Goal: Task Accomplishment & Management: Manage account settings

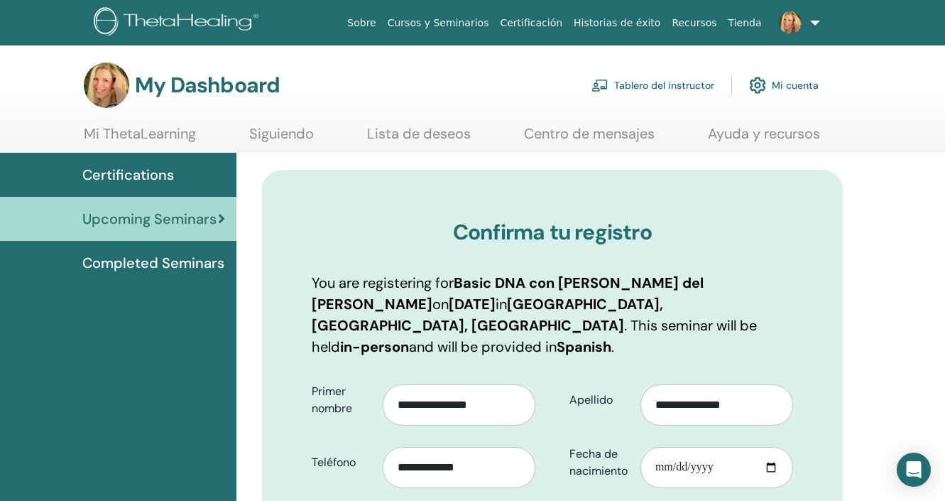
scroll to position [58, 0]
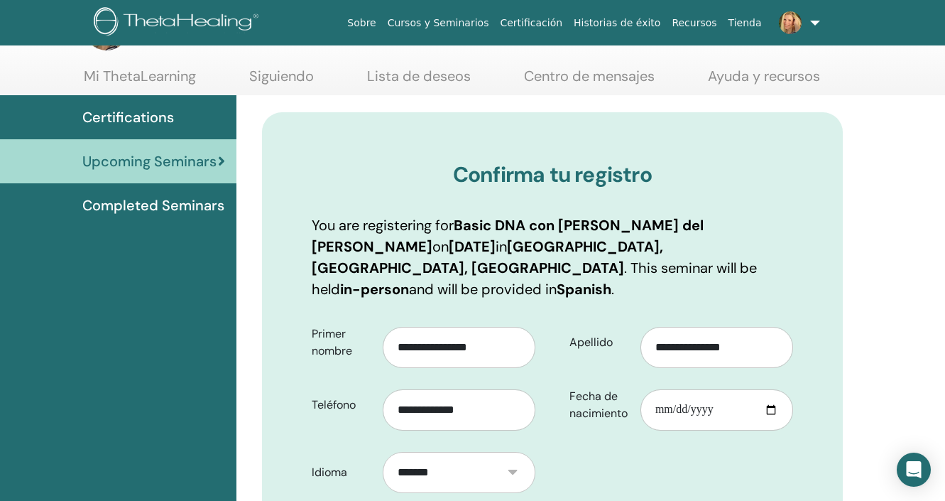
click at [374, 184] on h3 "Confirma tu registro" at bounding box center [552, 175] width 481 height 26
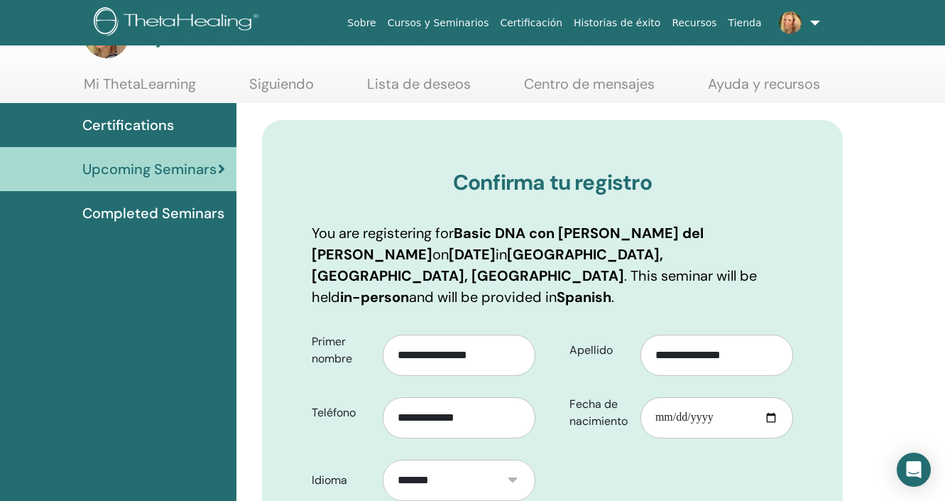
scroll to position [59, 0]
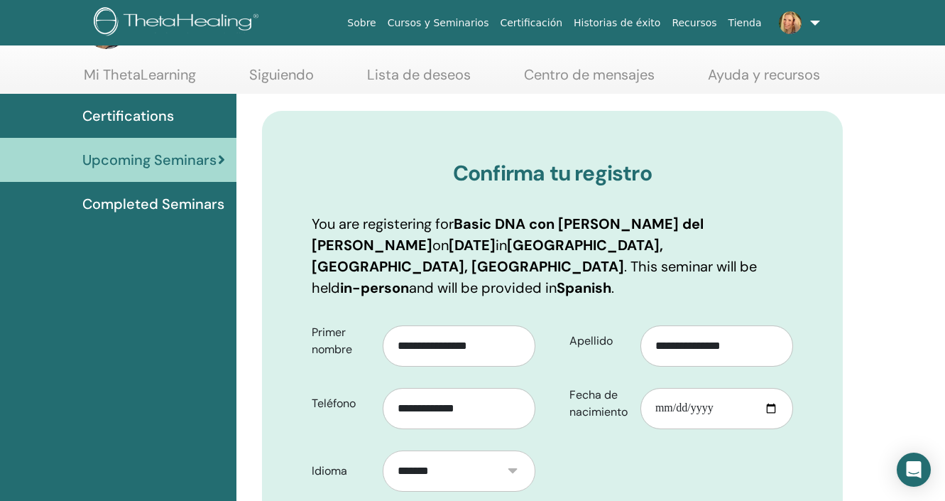
click at [145, 118] on span "Certifications" at bounding box center [128, 115] width 92 height 21
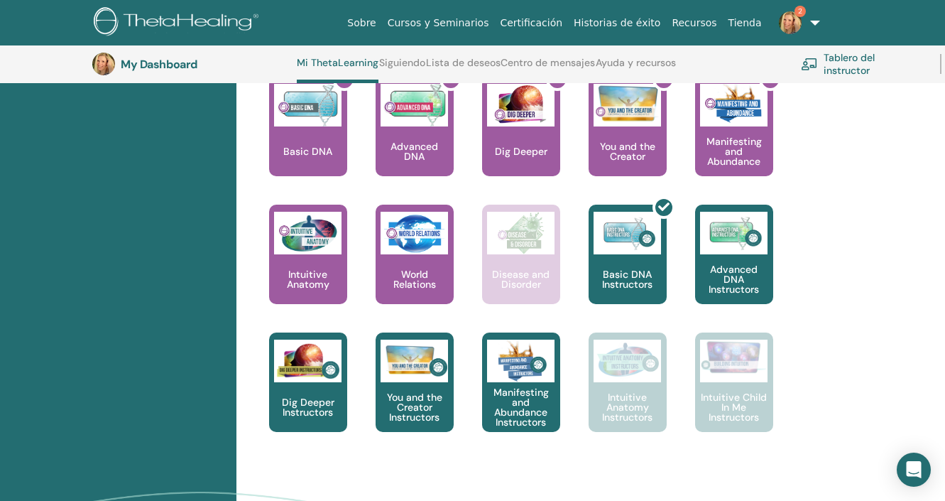
scroll to position [680, 0]
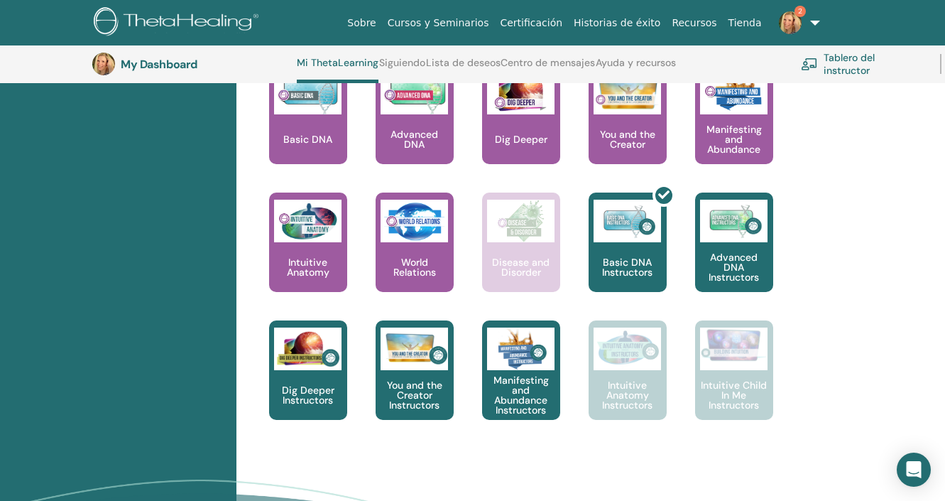
click at [820, 181] on div "This is where your ThetaHealing journey begins. This is the first seminar to ta…" at bounding box center [542, 256] width 602 height 383
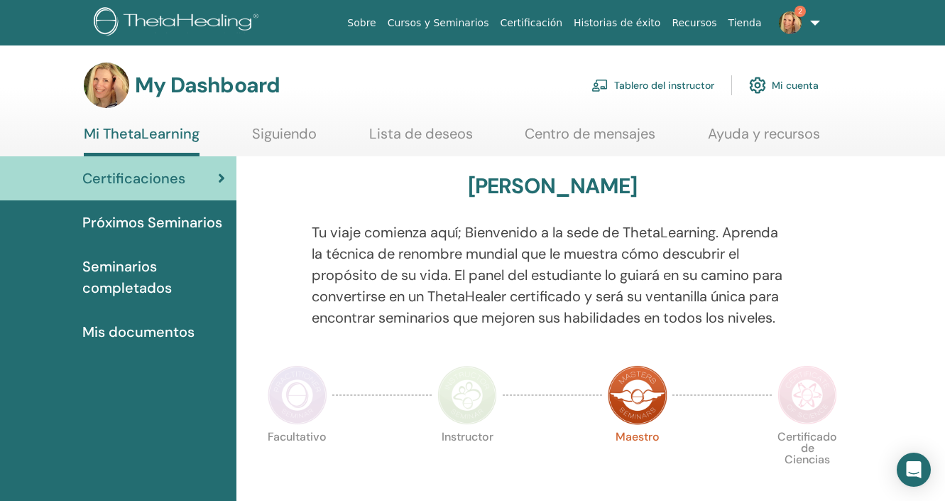
scroll to position [0, 0]
click at [891, 97] on div "My Dashboard Tablero del instructor Mi cuenta" at bounding box center [497, 84] width 895 height 45
click at [267, 300] on div at bounding box center [276, 284] width 50 height 124
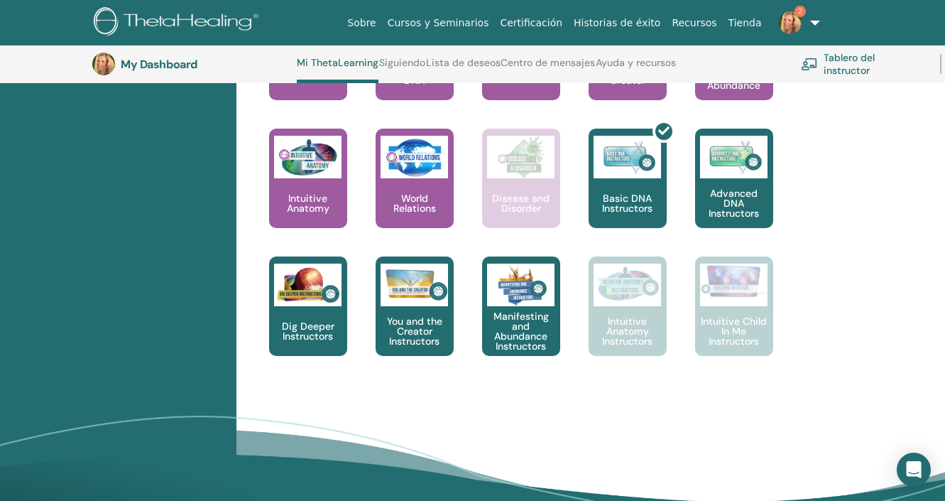
scroll to position [759, 0]
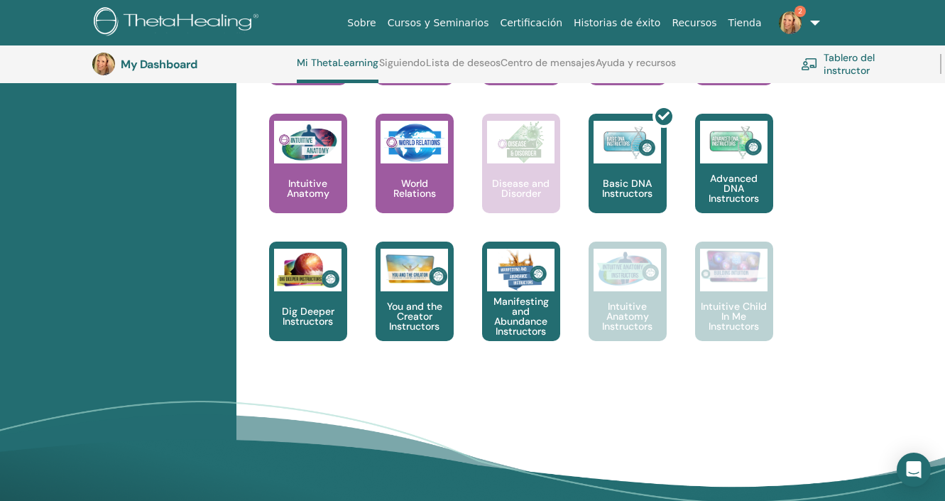
click at [256, 217] on div "15-Day Practitioner Training – Go Within to Awaken Your Healing Potential Intui…" at bounding box center [294, 178] width 107 height 128
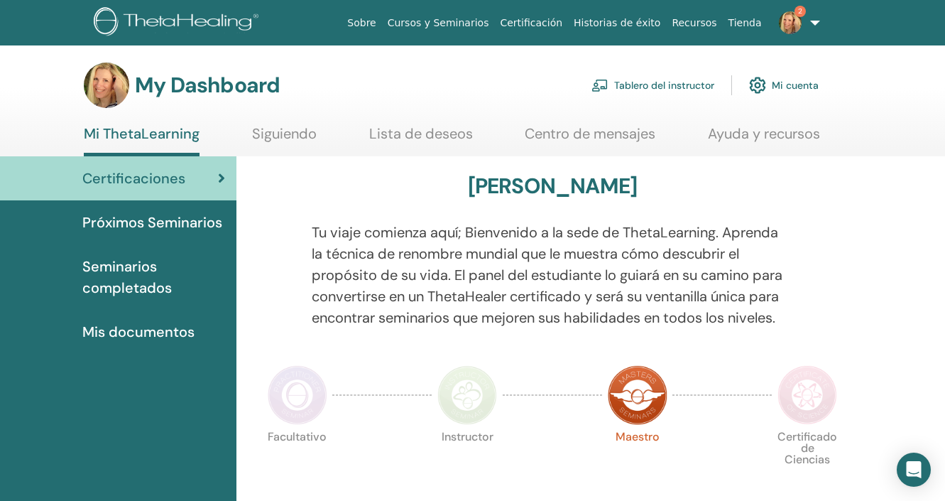
scroll to position [0, 0]
click at [798, 15] on span "2" at bounding box center [800, 11] width 11 height 11
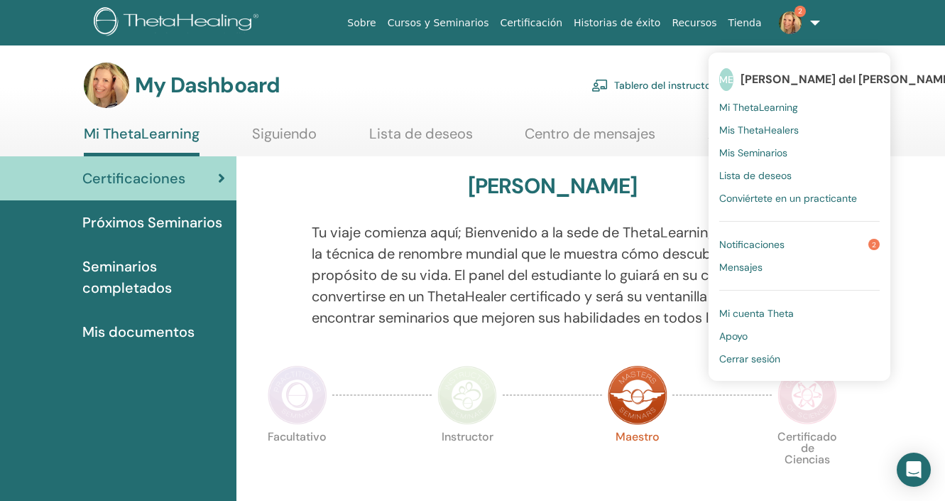
click at [778, 109] on span "Mi ThetaLearning" at bounding box center [758, 107] width 79 height 13
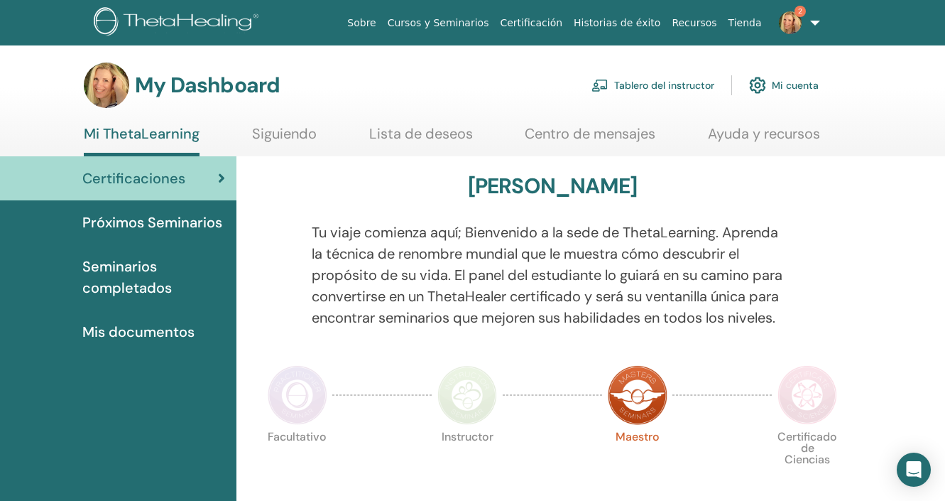
click at [817, 22] on link "2" at bounding box center [797, 22] width 58 height 45
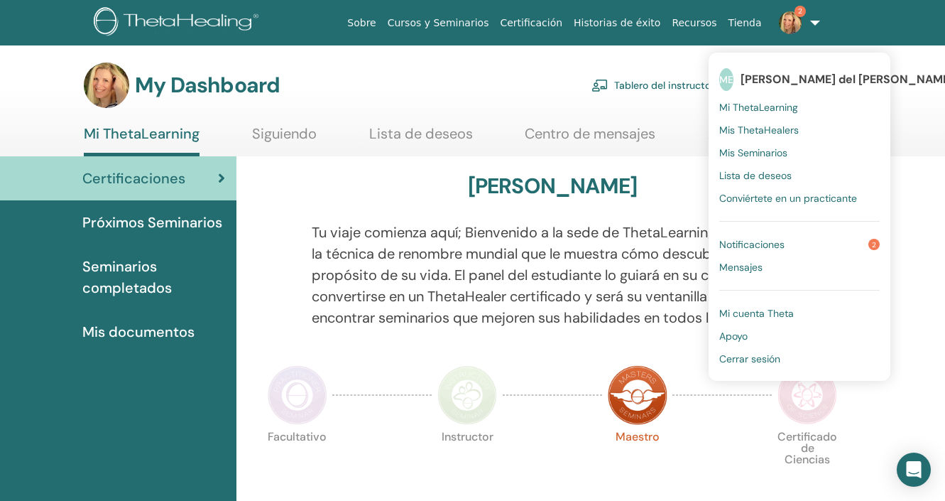
click at [794, 247] on link "Notificaciones 2" at bounding box center [799, 244] width 160 height 23
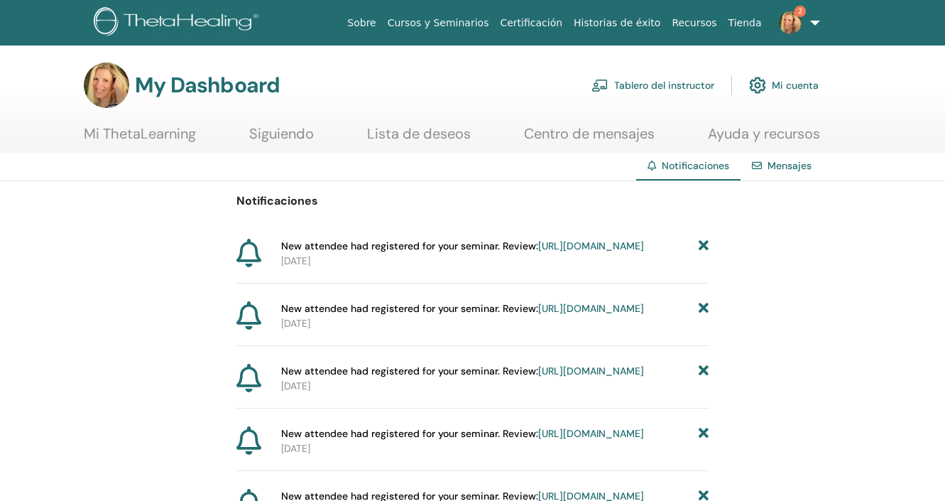
click at [472, 249] on span "New attendee had registered for your seminar. Review: https://member.thetaheali…" at bounding box center [462, 246] width 363 height 15
click at [326, 245] on span "New attendee had registered for your seminar. Review: https://member.thetaheali…" at bounding box center [462, 246] width 363 height 15
click at [538, 252] on link "https://member.thetahealing.com/instructor/seminar/375719/attendees" at bounding box center [591, 245] width 106 height 13
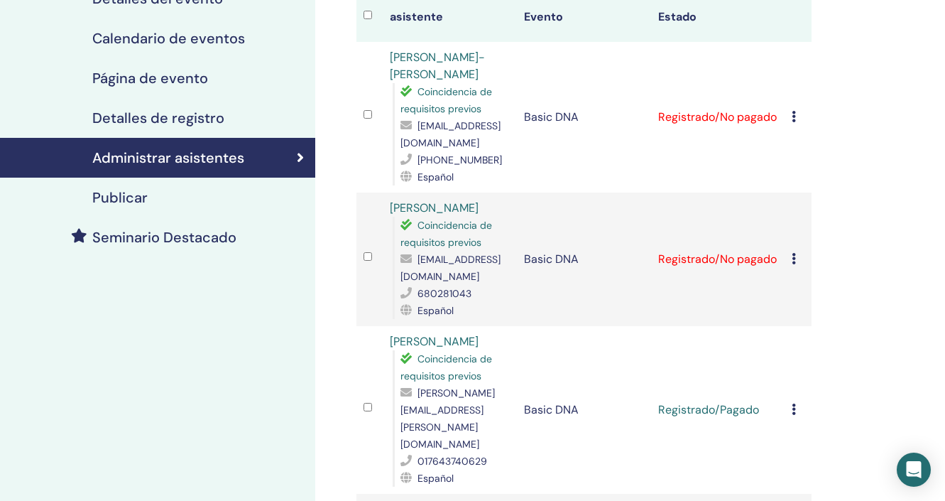
scroll to position [187, 0]
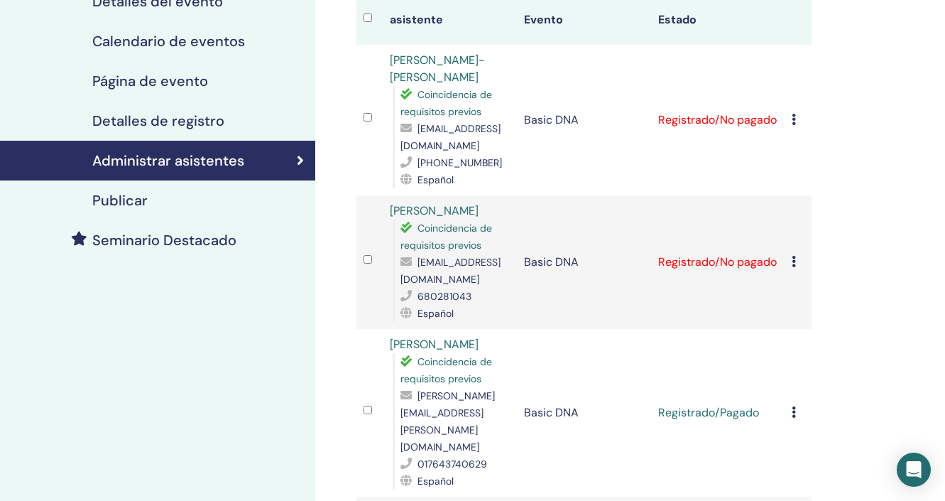
click at [793, 267] on icon at bounding box center [794, 261] width 4 height 11
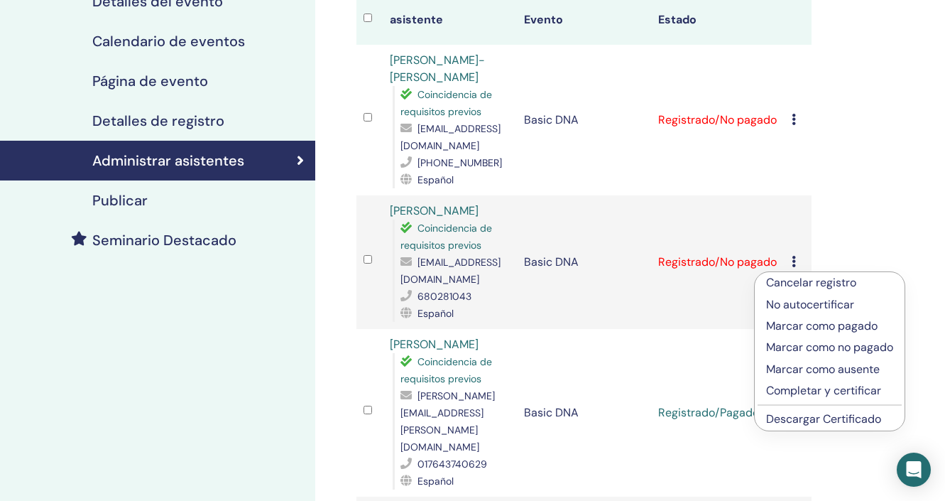
click at [790, 330] on p "Marcar como pagado" at bounding box center [829, 325] width 127 height 17
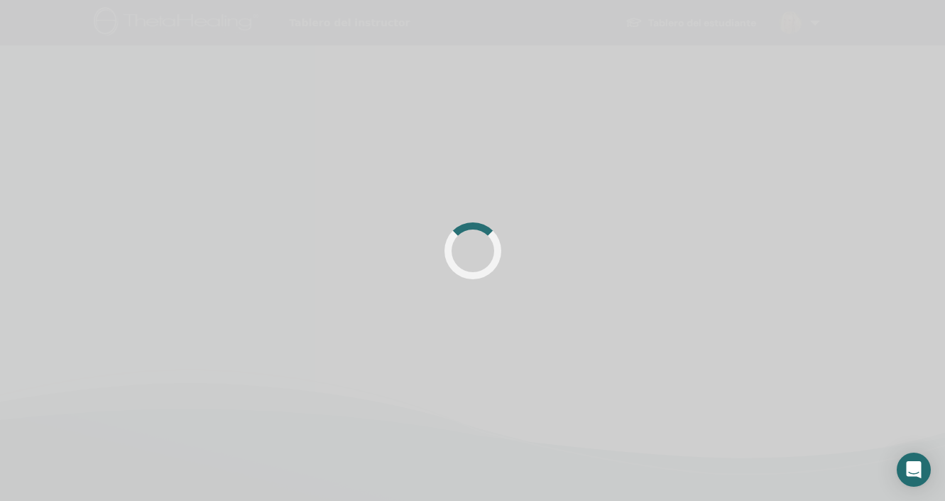
scroll to position [187, 0]
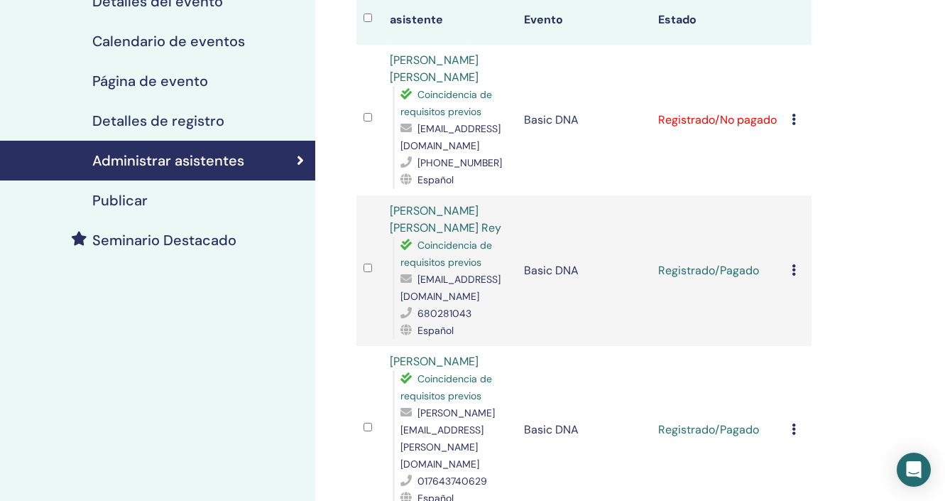
click at [793, 128] on div "Cancelar registro No autocertificar Marcar como pagado Marcar como no pagado Ma…" at bounding box center [798, 119] width 13 height 17
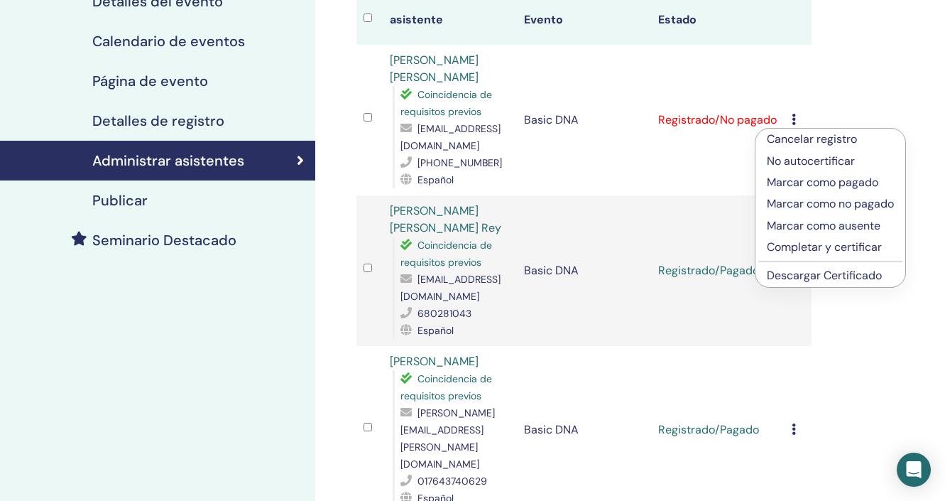
click at [795, 180] on p "Marcar como pagado" at bounding box center [830, 182] width 127 height 17
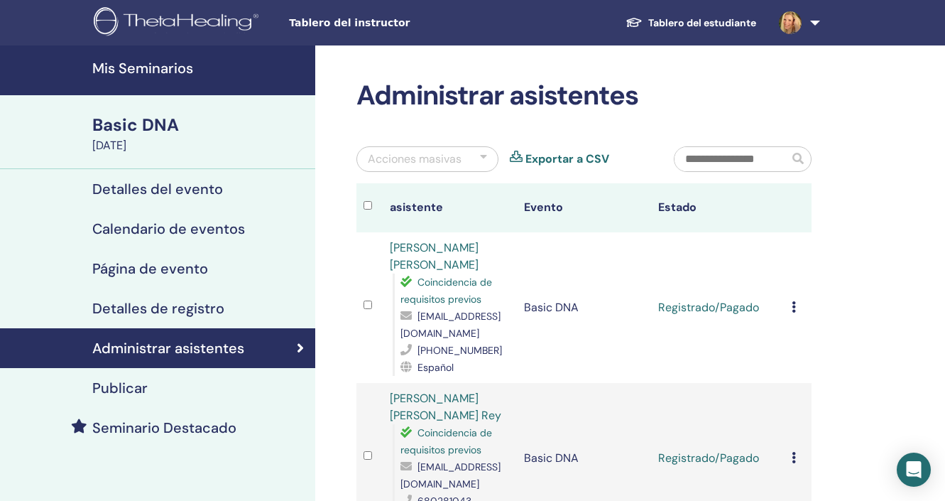
click at [182, 65] on h4 "Mis Seminarios" at bounding box center [199, 68] width 214 height 17
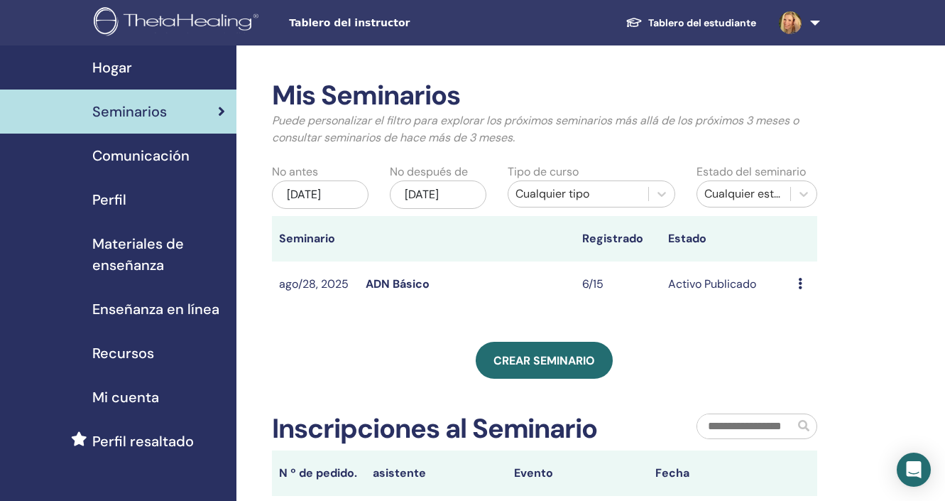
click at [815, 70] on div "Mis Seminarios Puede personalizar el filtro para explorar los próximos seminari…" at bounding box center [590, 476] width 709 height 862
click at [940, 231] on div "Mis Seminarios Puede personalizar el filtro para explorar los próximos seminari…" at bounding box center [590, 476] width 709 height 862
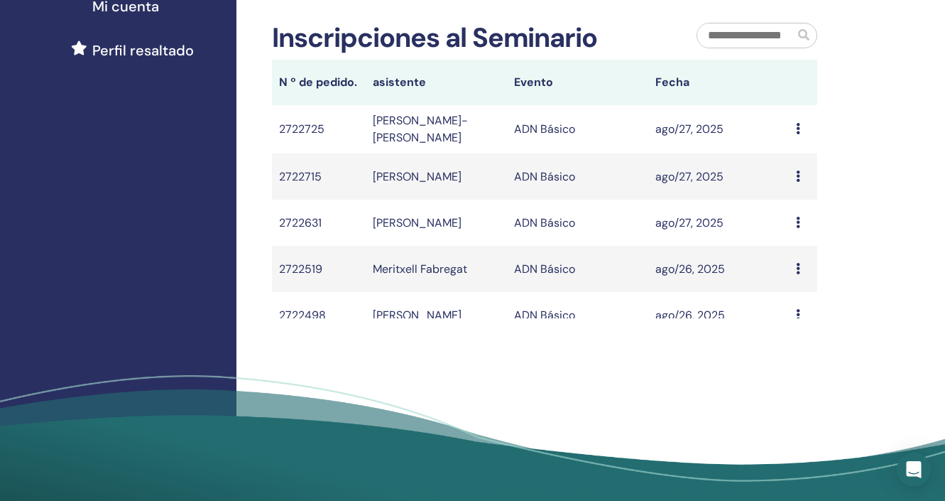
scroll to position [395, 0]
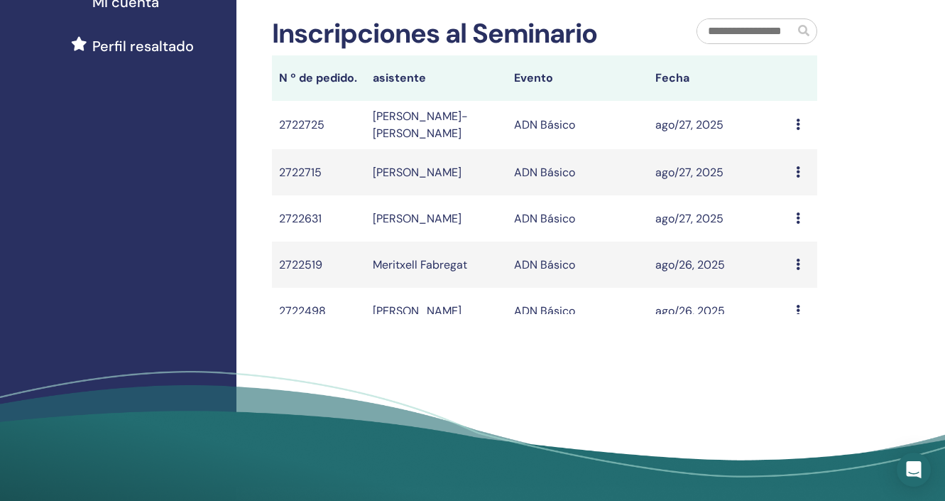
click at [812, 313] on td "Message" at bounding box center [803, 311] width 28 height 46
click at [810, 311] on td "Message" at bounding box center [803, 311] width 28 height 46
drag, startPoint x: 810, startPoint y: 229, endPoint x: 812, endPoint y: 249, distance: 19.3
click at [812, 241] on td "Message" at bounding box center [803, 218] width 28 height 46
drag, startPoint x: 812, startPoint y: 249, endPoint x: 813, endPoint y: 276, distance: 27.7
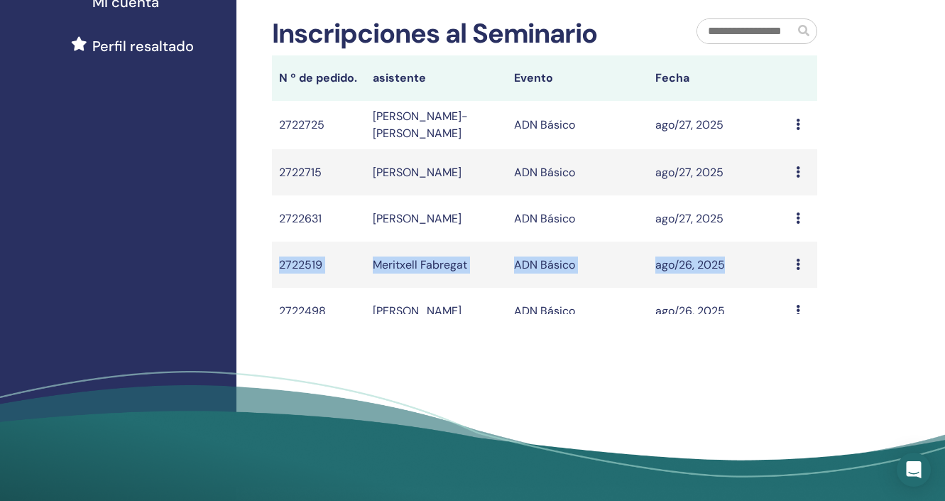
click at [812, 276] on tbody "2722725 Julio Pérez-Aranda Palacios ADN Básico ago/27, 2025 Message 2722715 Mar…" at bounding box center [544, 207] width 545 height 213
click at [831, 263] on div "Mis Seminarios Puede personalizar el filtro para explorar los próximos seminari…" at bounding box center [590, 82] width 709 height 862
click at [149, 251] on div "Hogar Seminarios Comunicación Perfil Materiales de enseñanza Enseñanza en línea" at bounding box center [118, 82] width 236 height 862
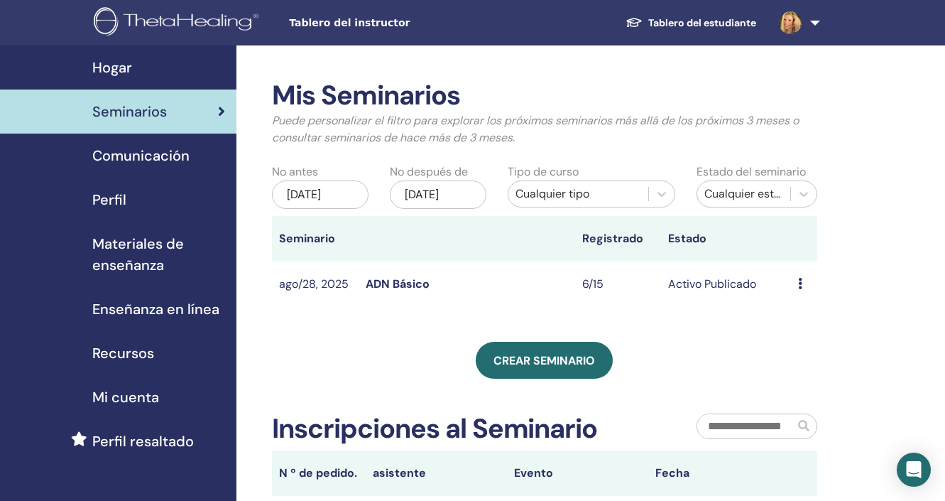
scroll to position [0, 0]
click at [163, 70] on div "Hogar" at bounding box center [118, 67] width 214 height 21
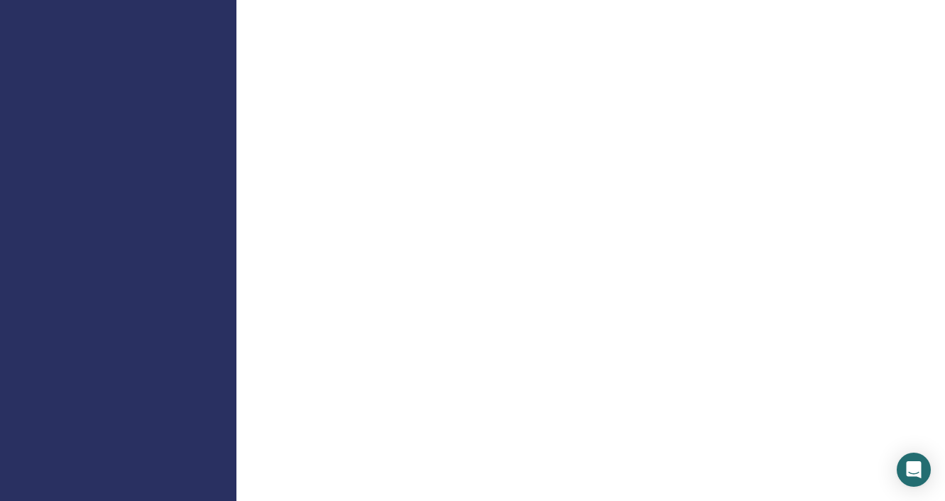
scroll to position [1249, 0]
